Goal: Information Seeking & Learning: Learn about a topic

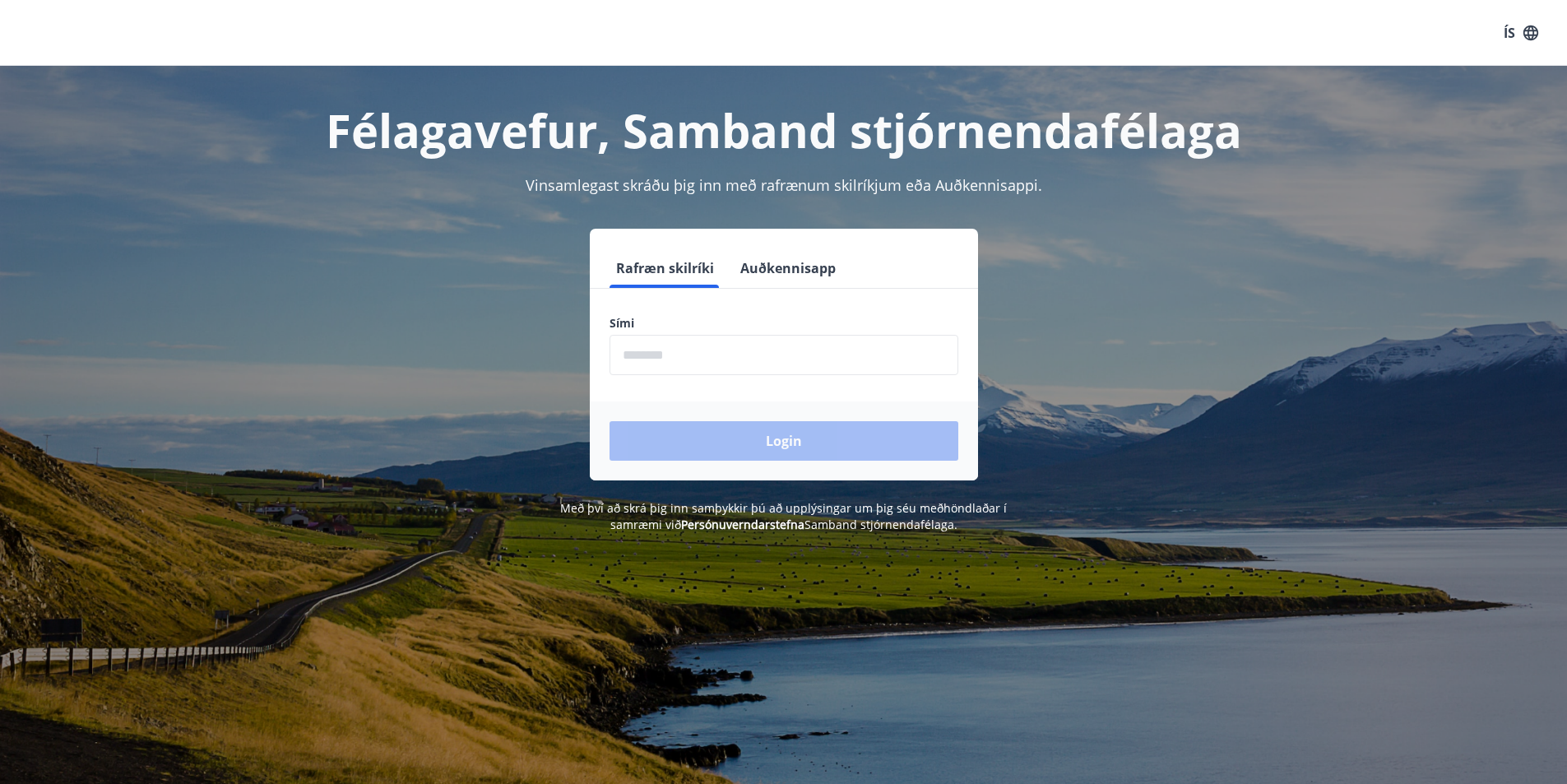
click at [648, 360] on input "phone" at bounding box center [784, 355] width 349 height 40
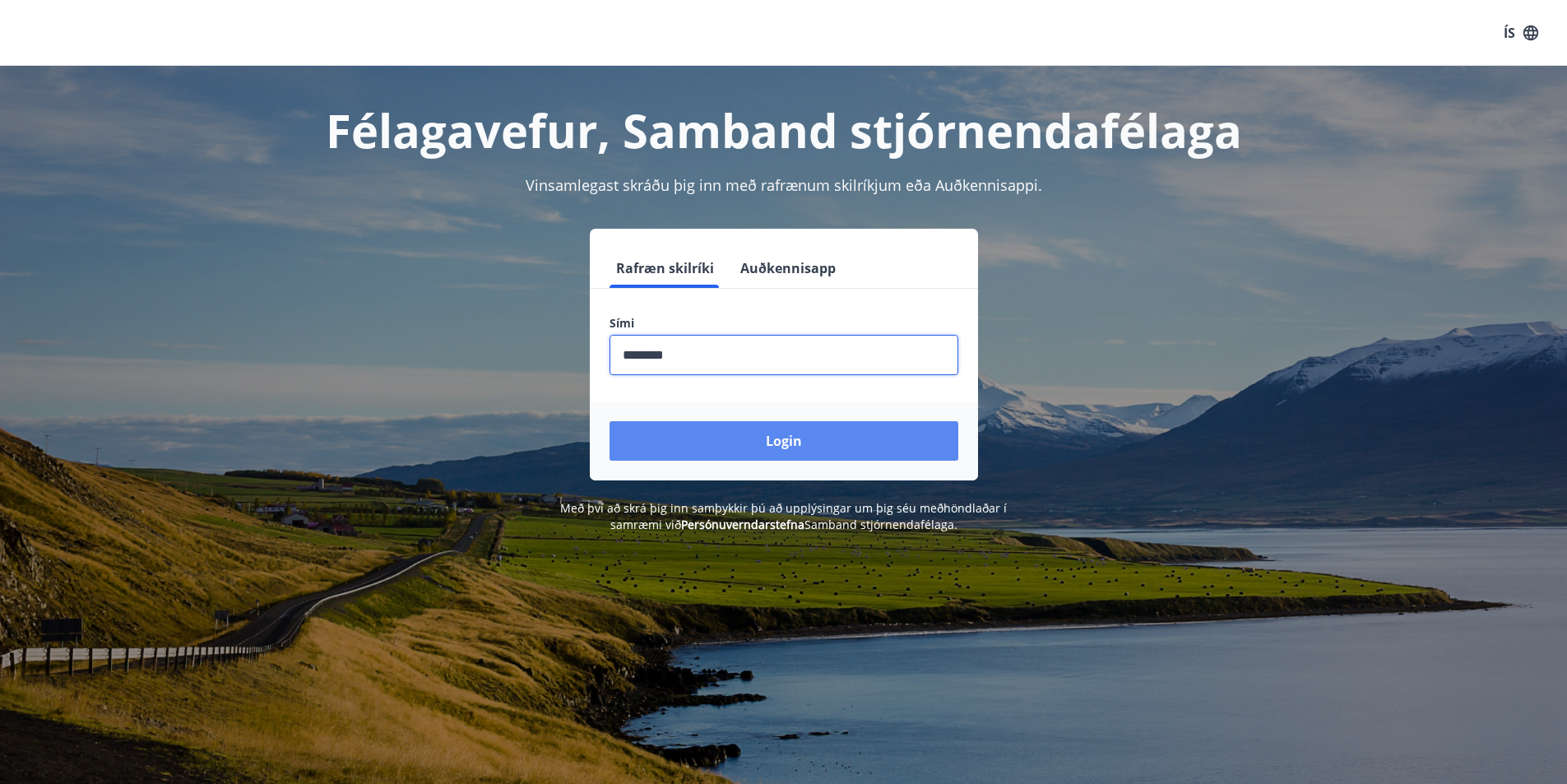
type input "********"
click at [784, 441] on button "Login" at bounding box center [784, 441] width 349 height 39
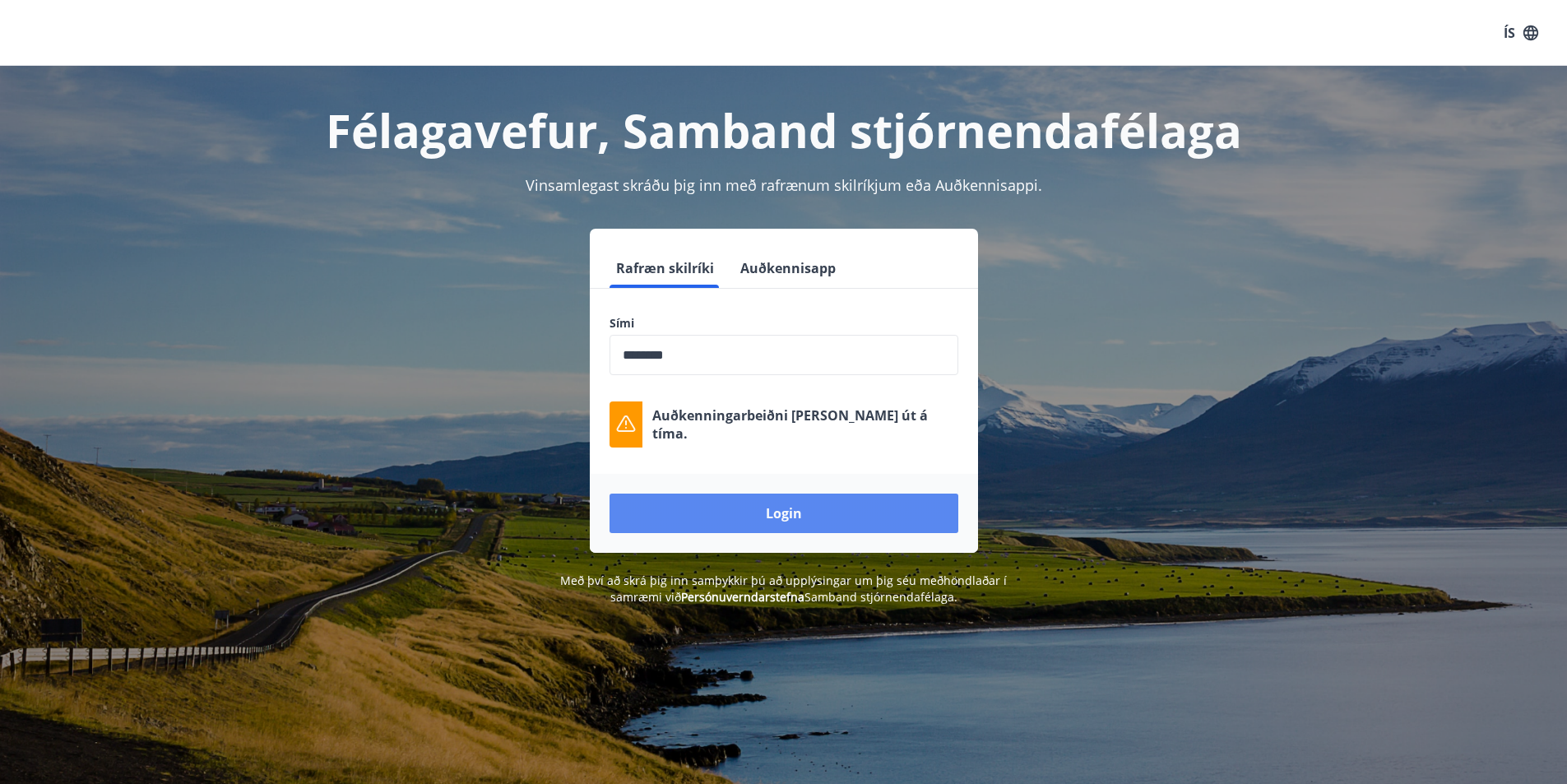
click at [799, 516] on button "Login" at bounding box center [784, 513] width 349 height 39
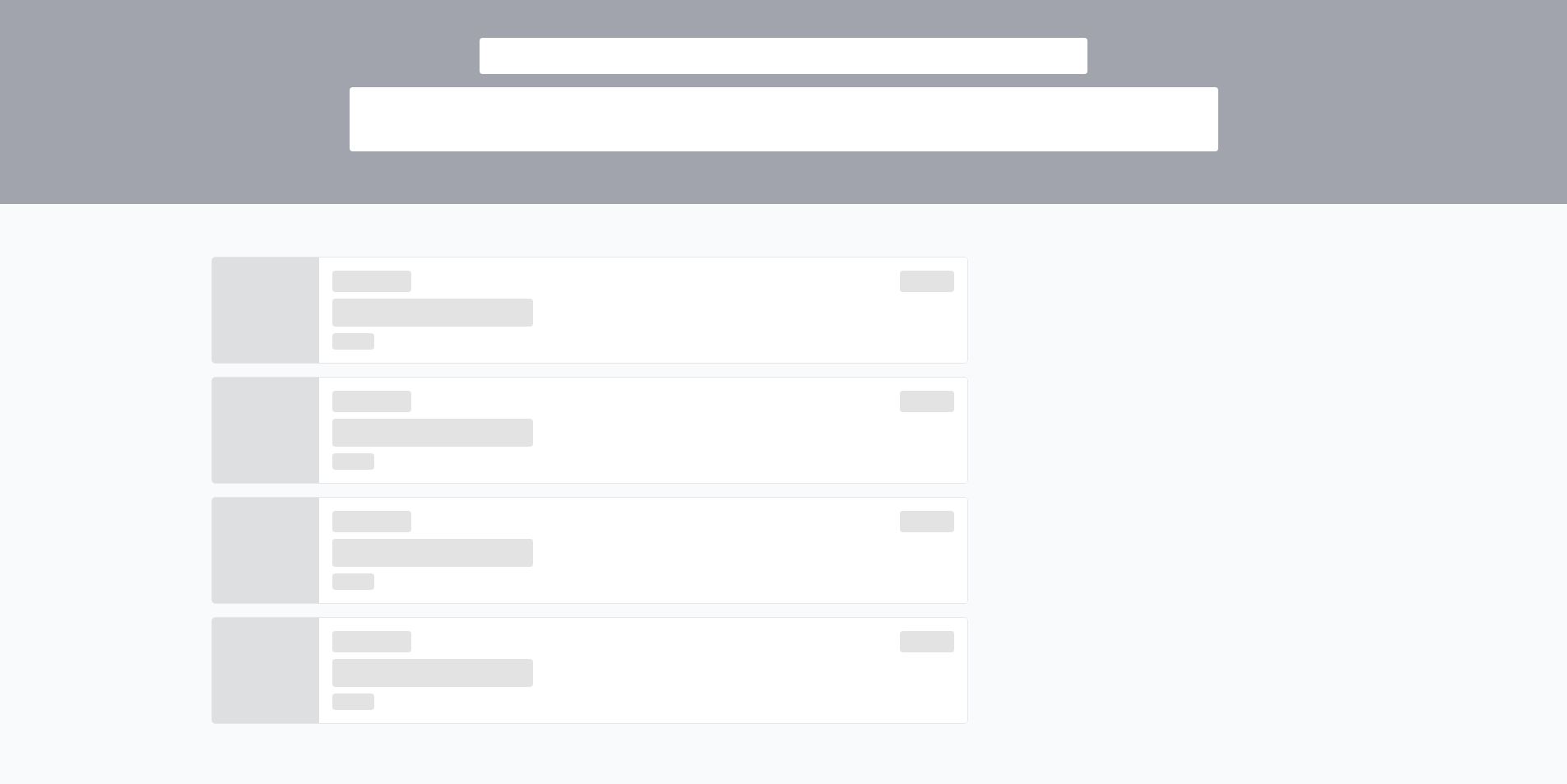
scroll to position [227, 0]
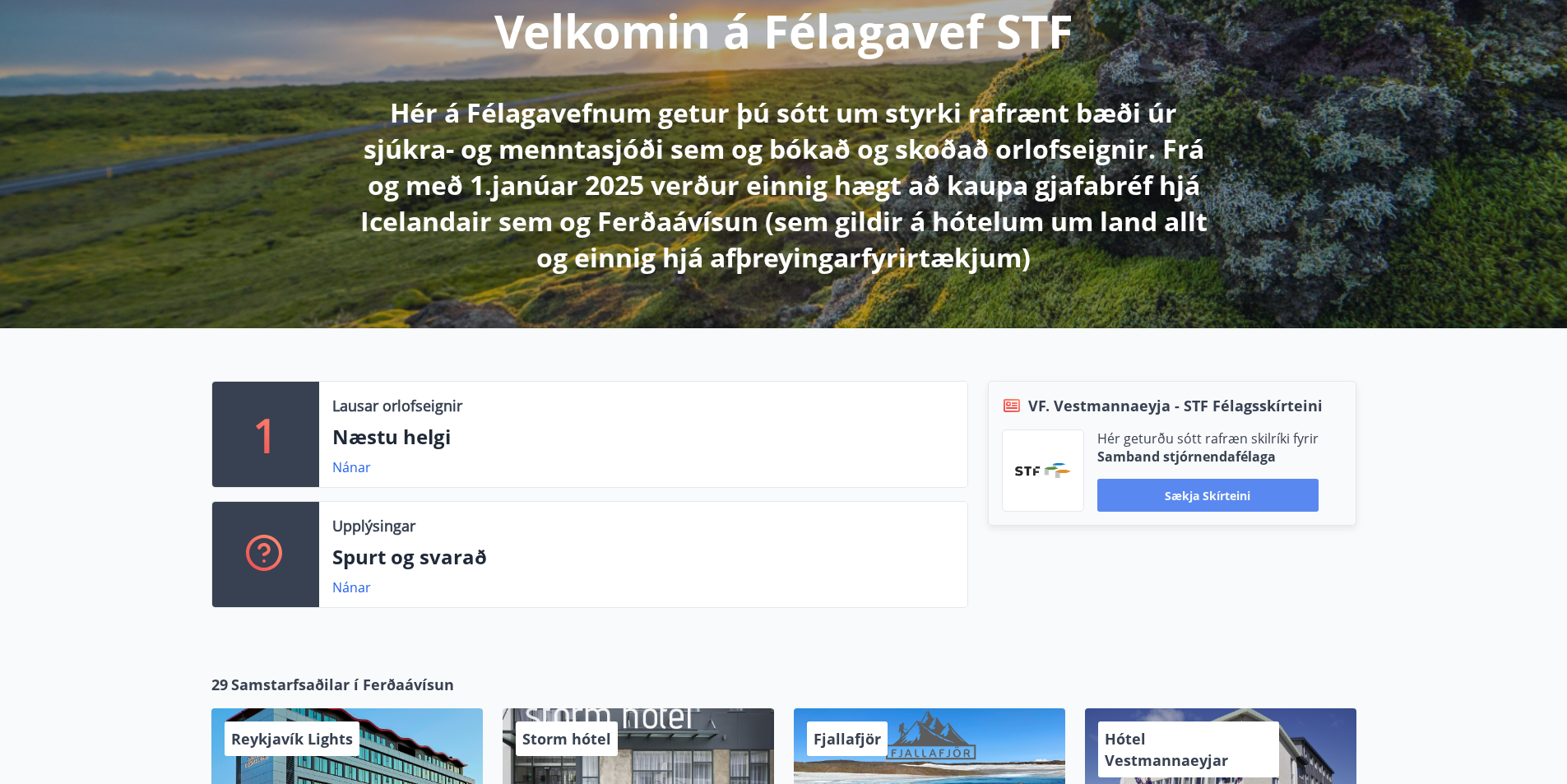
click at [1223, 491] on button "Sækja skírteini" at bounding box center [1208, 495] width 222 height 33
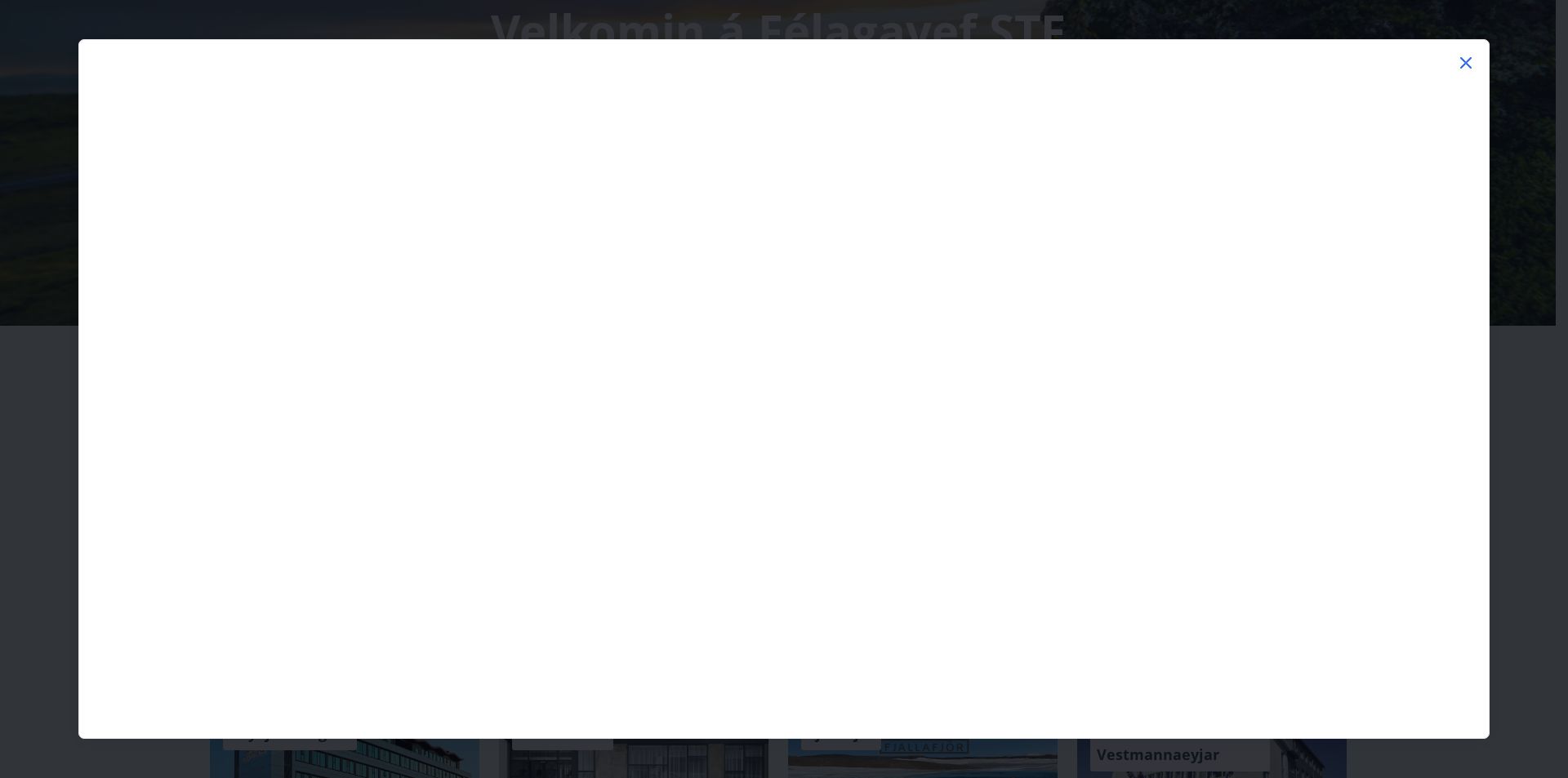
click at [1464, 60] on icon at bounding box center [1466, 63] width 12 height 12
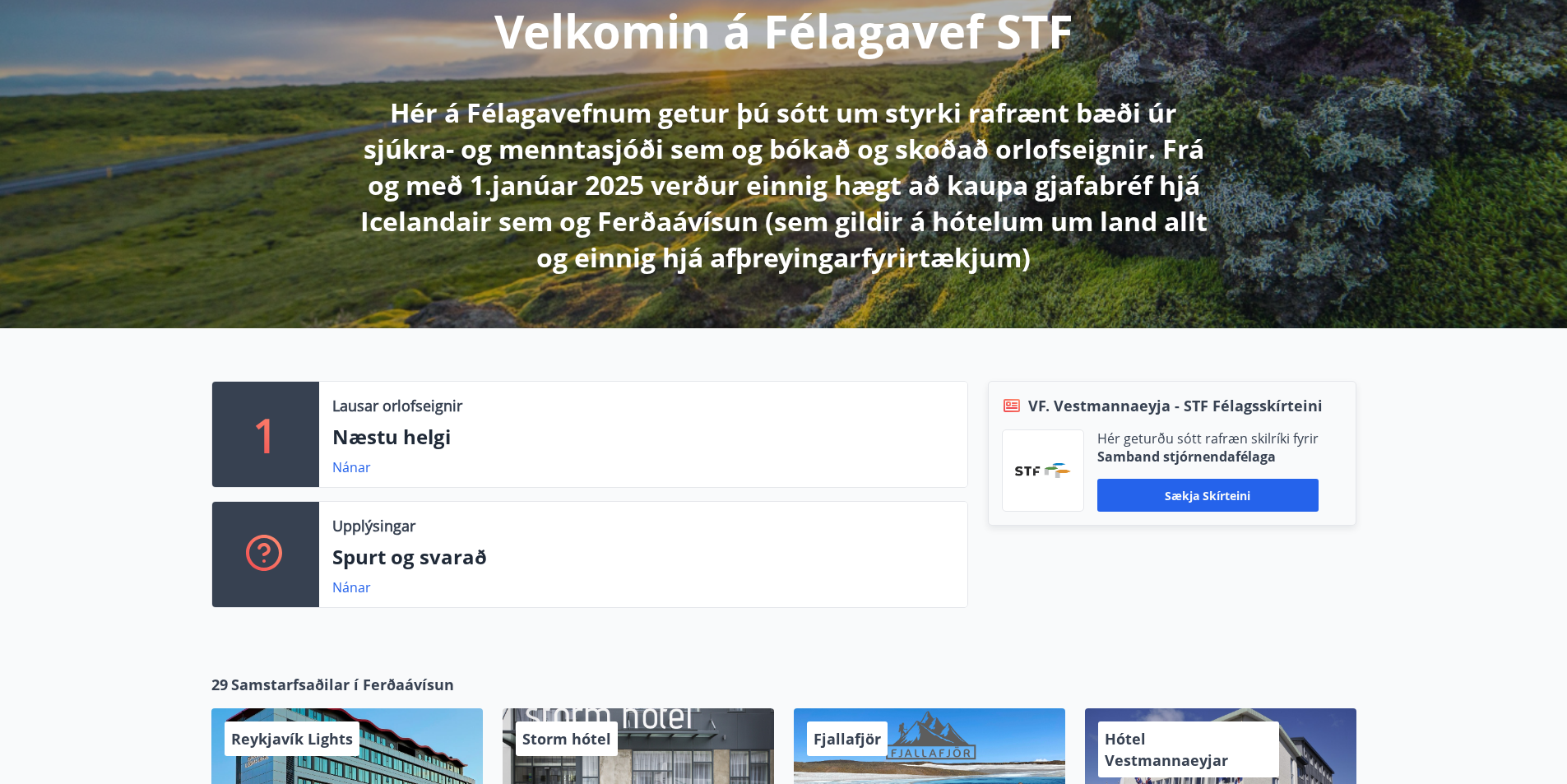
click at [136, 643] on div "1 Lausar orlofseignir Næstu helgi Nánar Upplýsingar Spurt og svarað Nánar VF. V…" at bounding box center [784, 487] width 1567 height 319
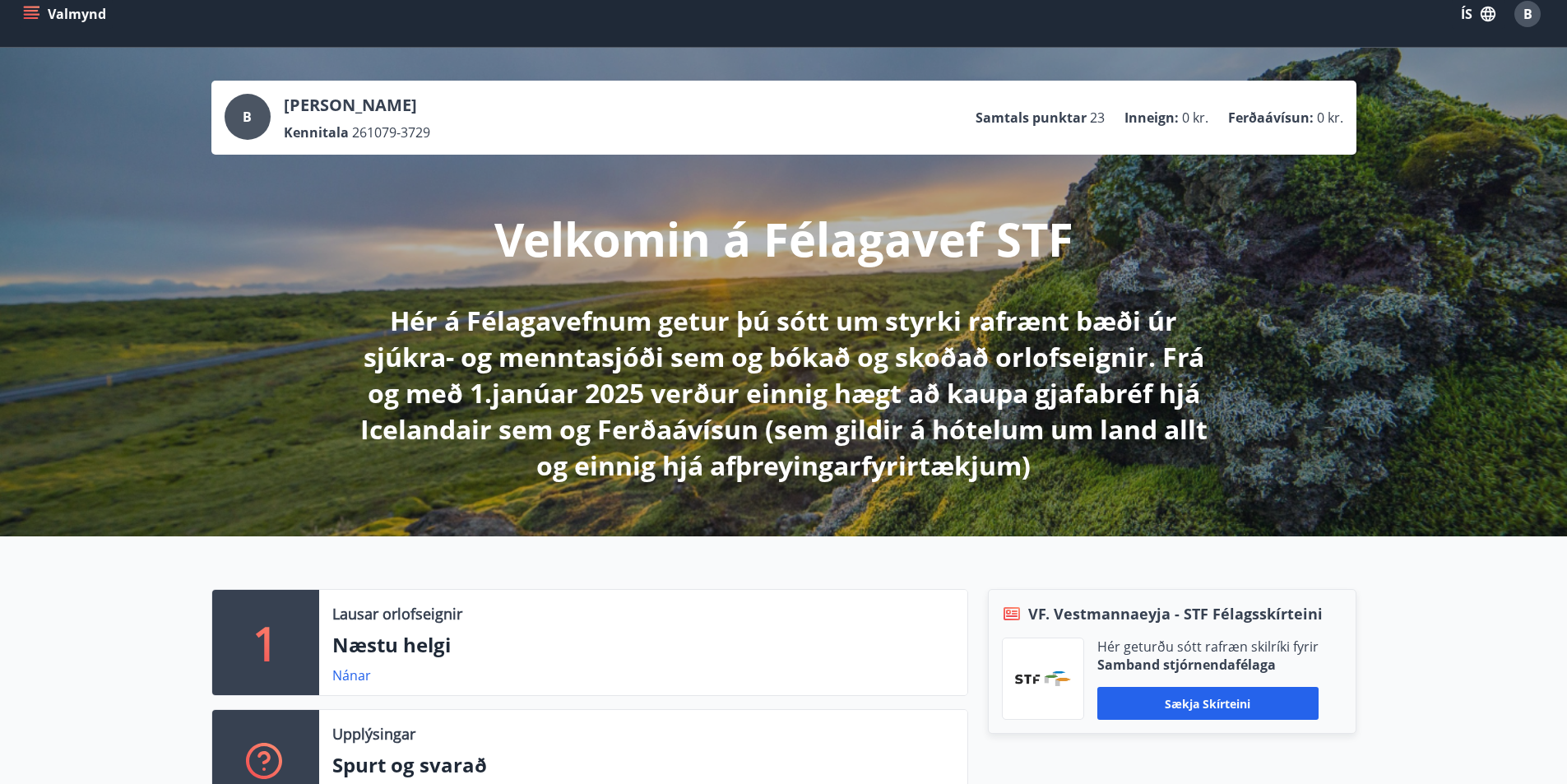
scroll to position [0, 0]
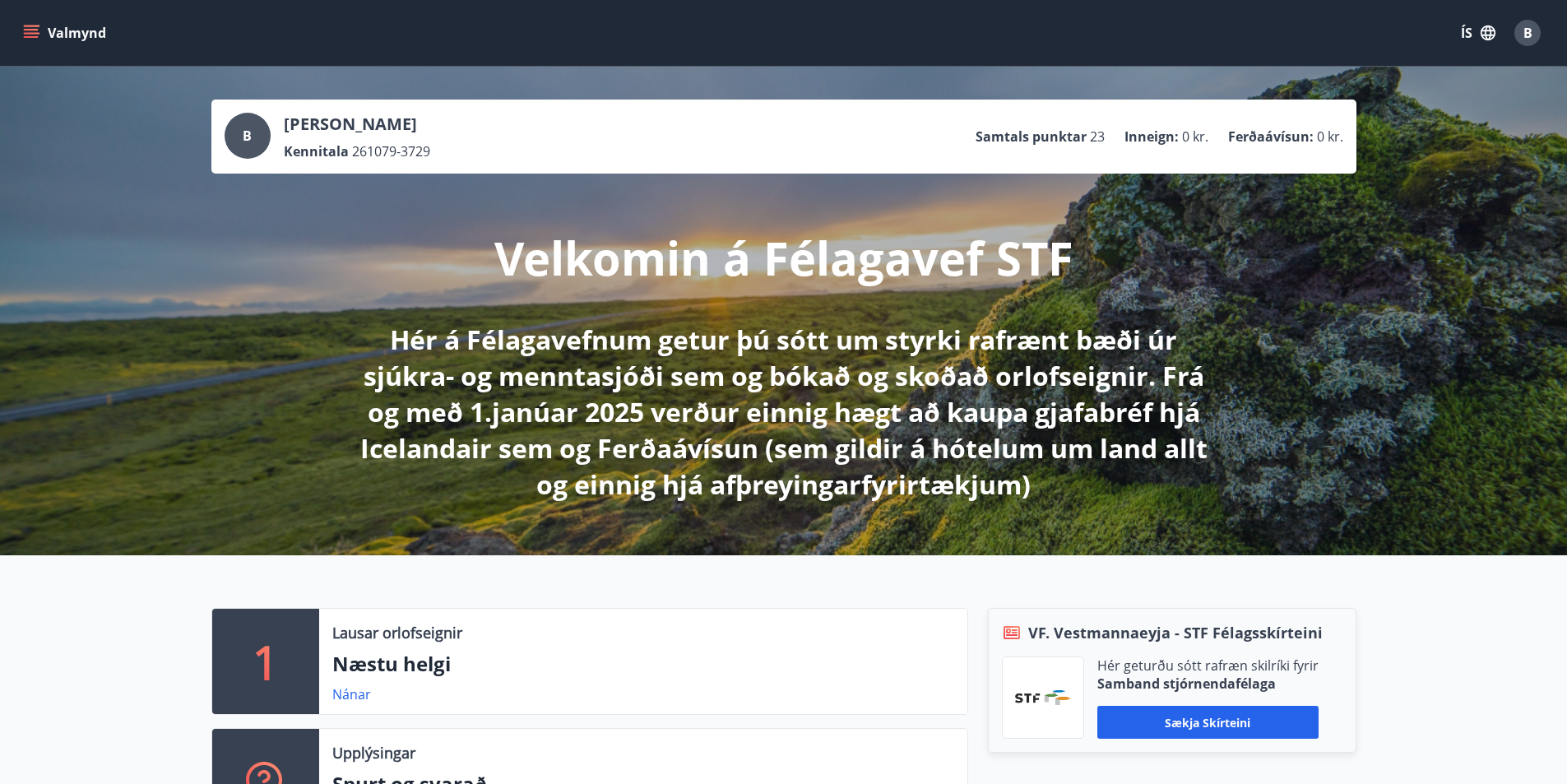
click at [45, 27] on button "Valmynd" at bounding box center [66, 32] width 93 height 30
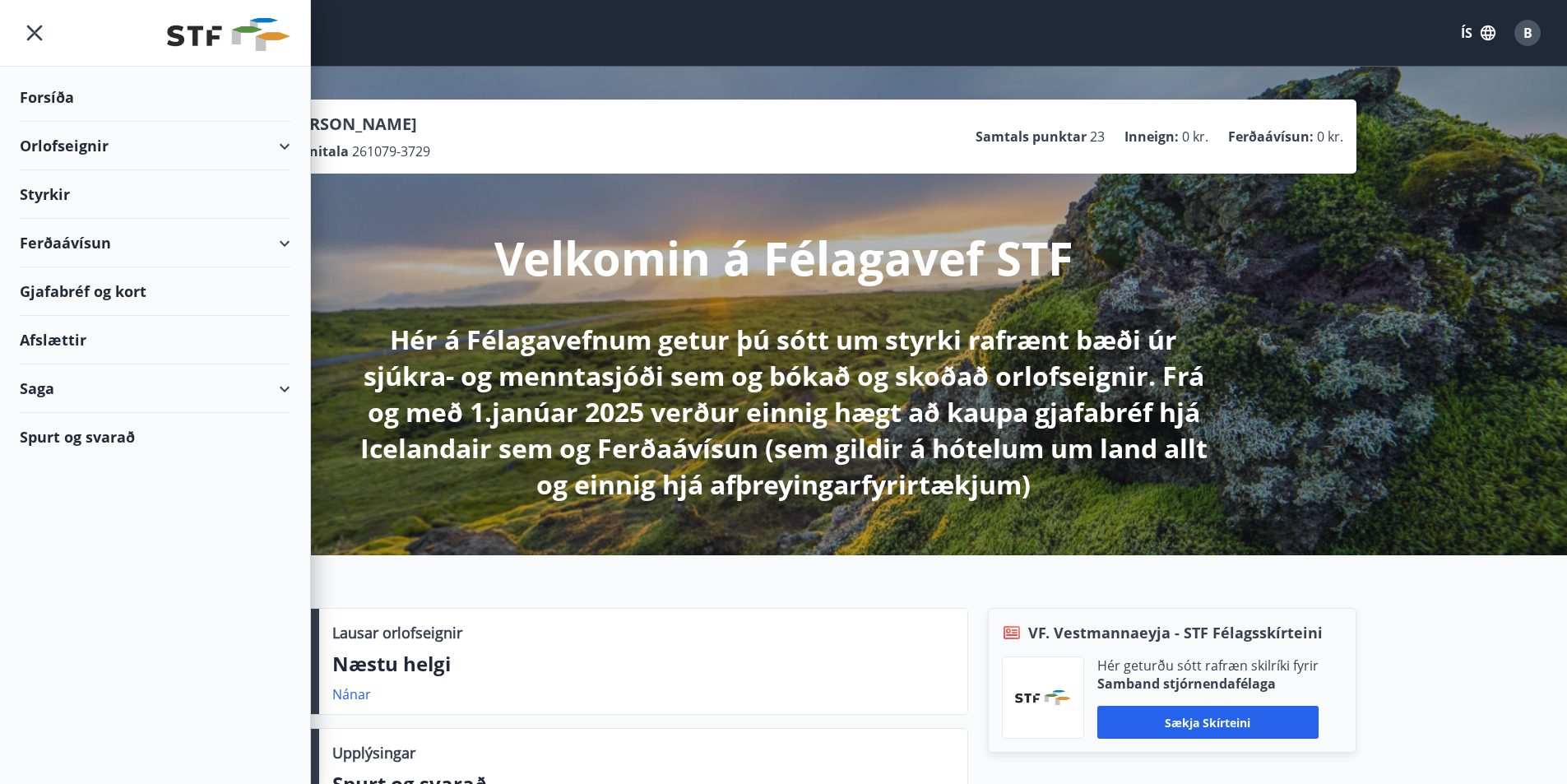
click at [63, 196] on div "Styrkir" at bounding box center [155, 194] width 271 height 49
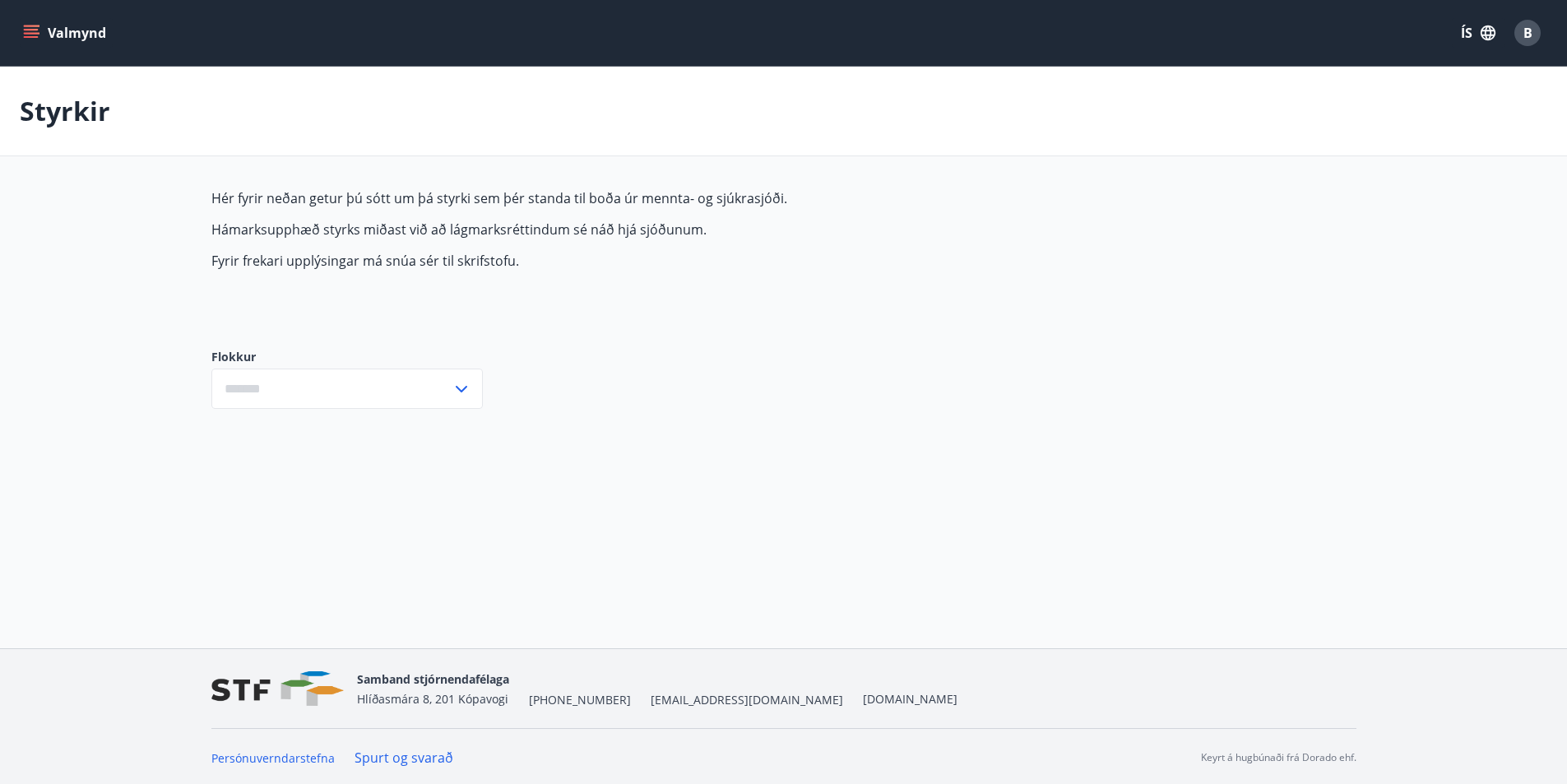
type input "***"
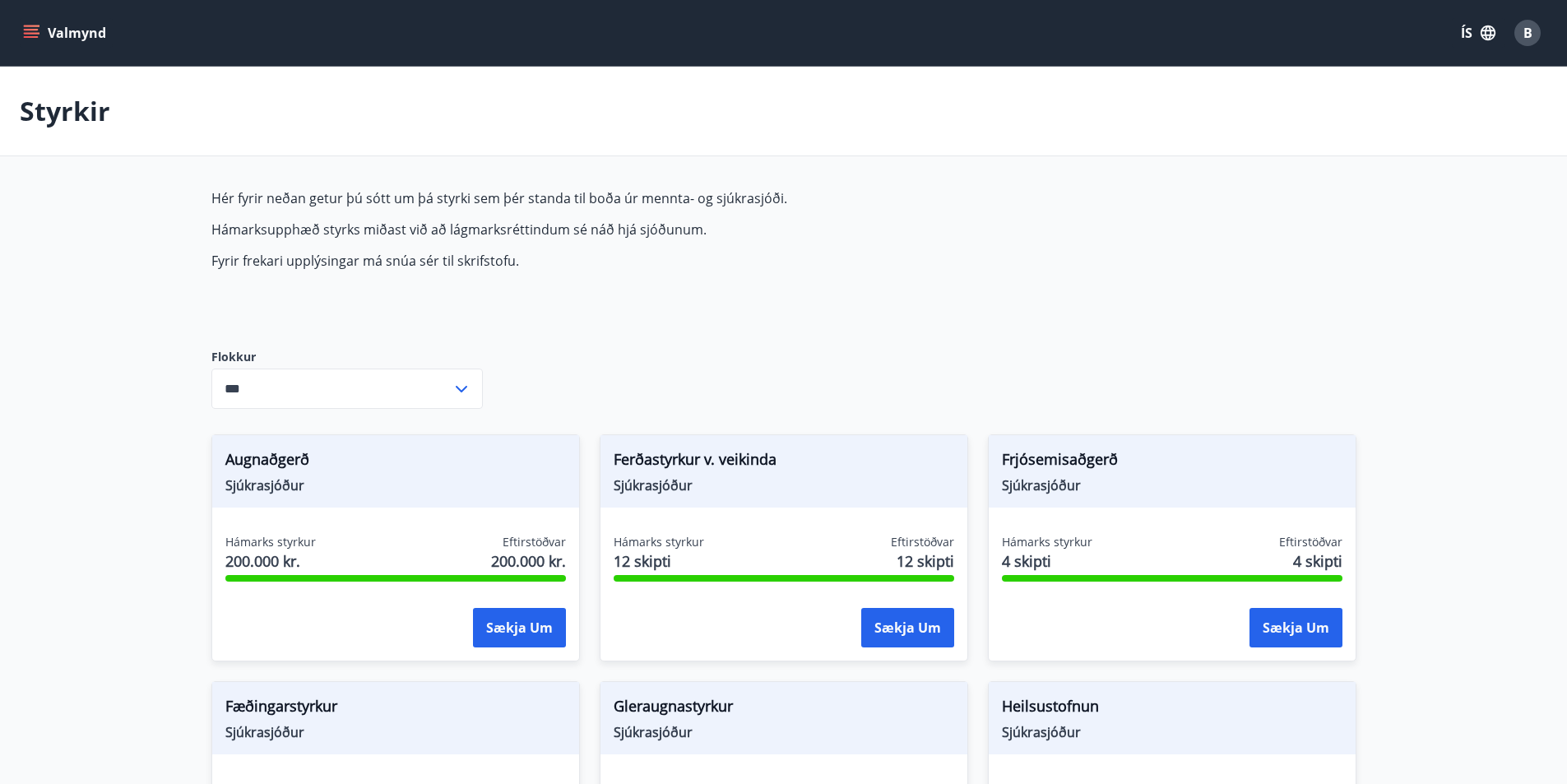
click at [28, 23] on button "Valmynd" at bounding box center [66, 32] width 93 height 30
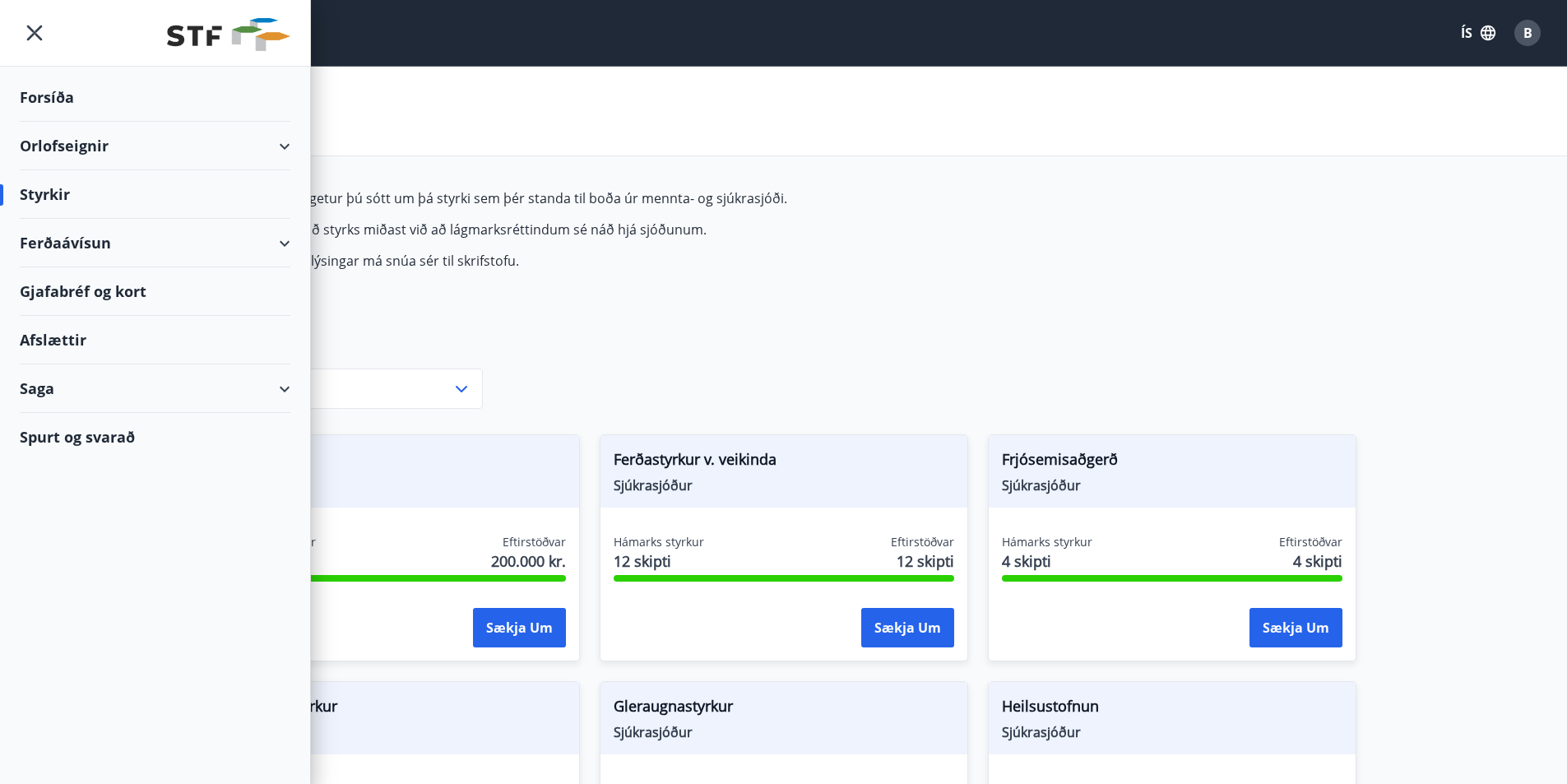
click at [28, 23] on icon "menu" at bounding box center [34, 32] width 30 height 30
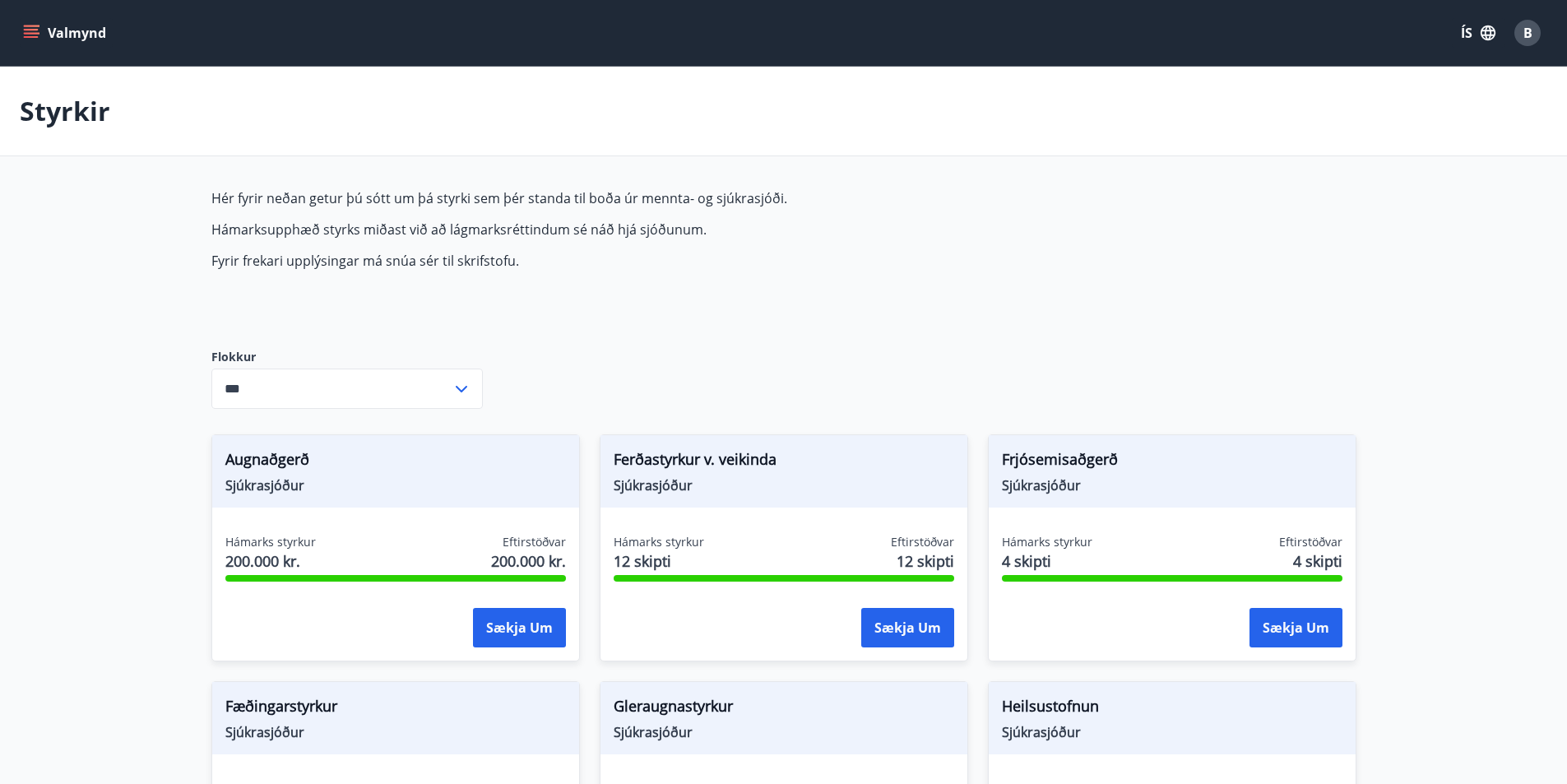
click at [1529, 30] on span "B" at bounding box center [1528, 32] width 9 height 18
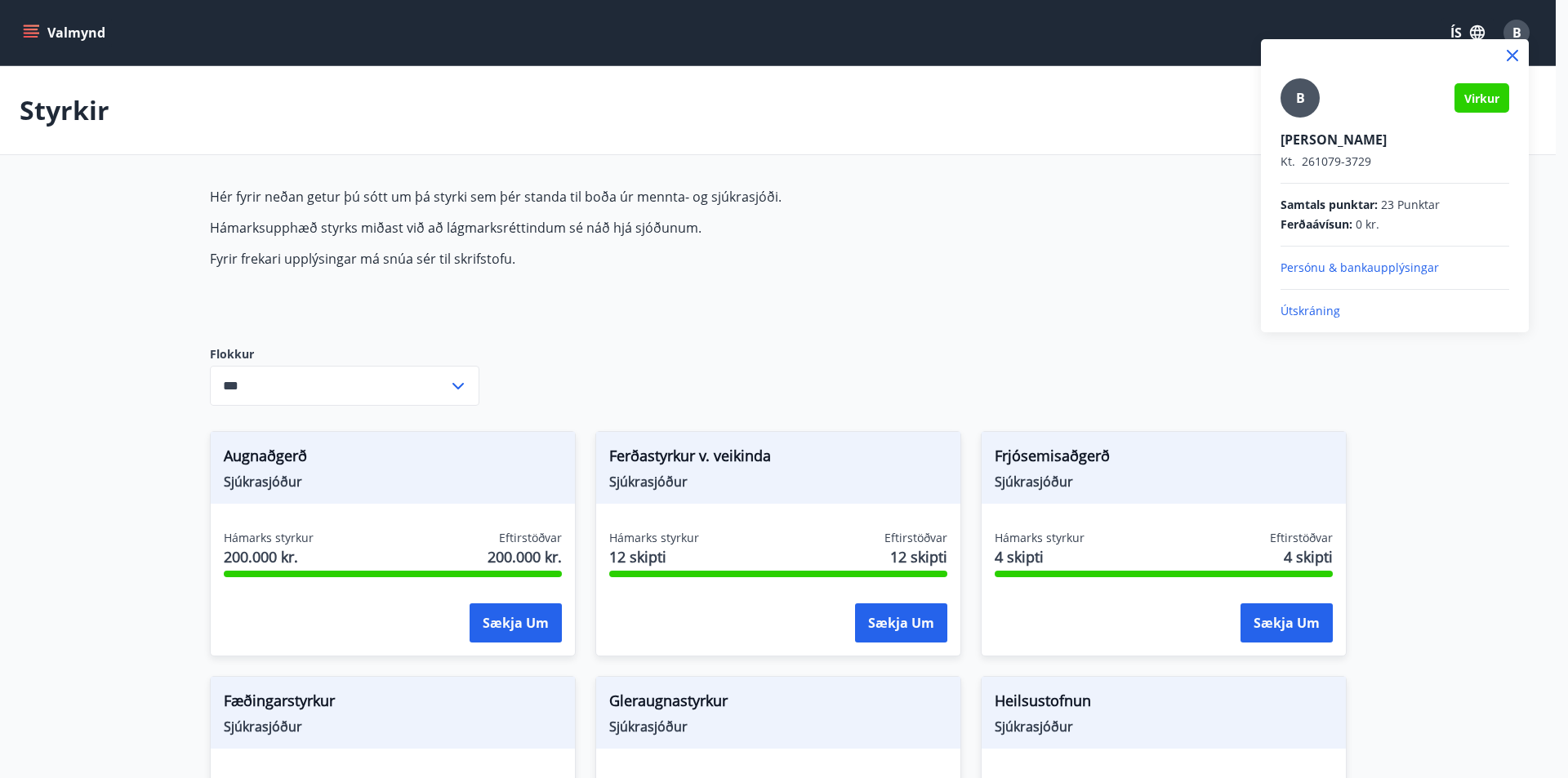
click at [1317, 309] on p "Útskráning" at bounding box center [1395, 310] width 228 height 16
